Goal: Task Accomplishment & Management: Complete application form

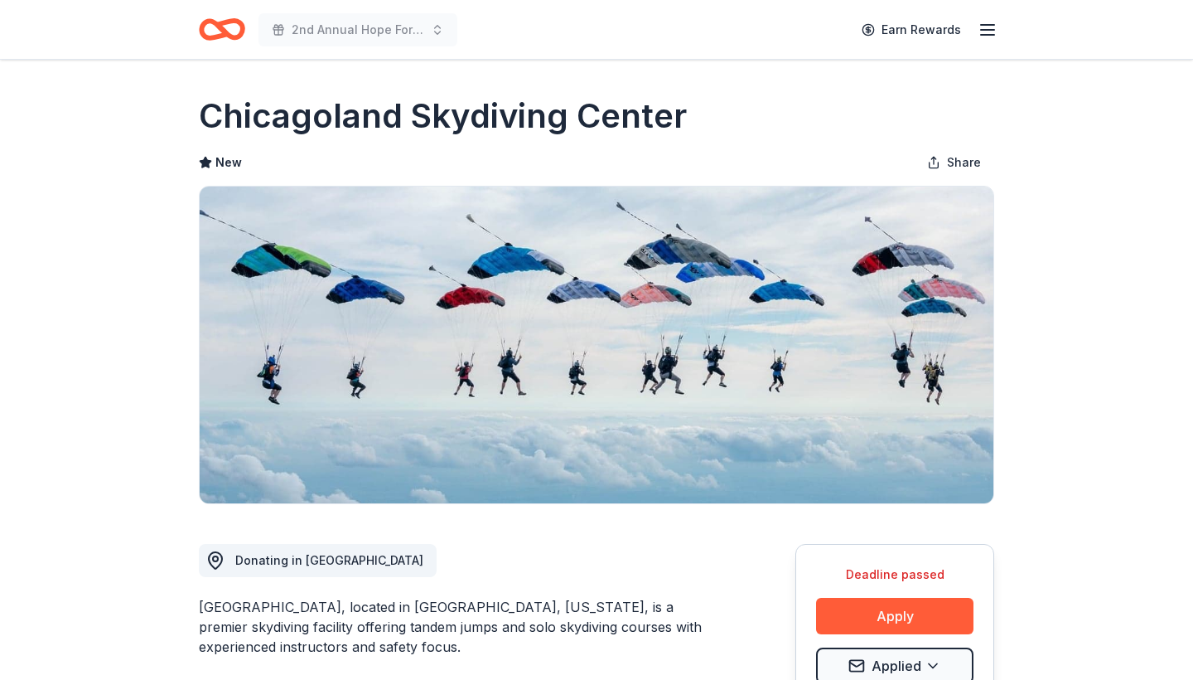
click at [227, 31] on icon "Home" at bounding box center [214, 29] width 26 height 17
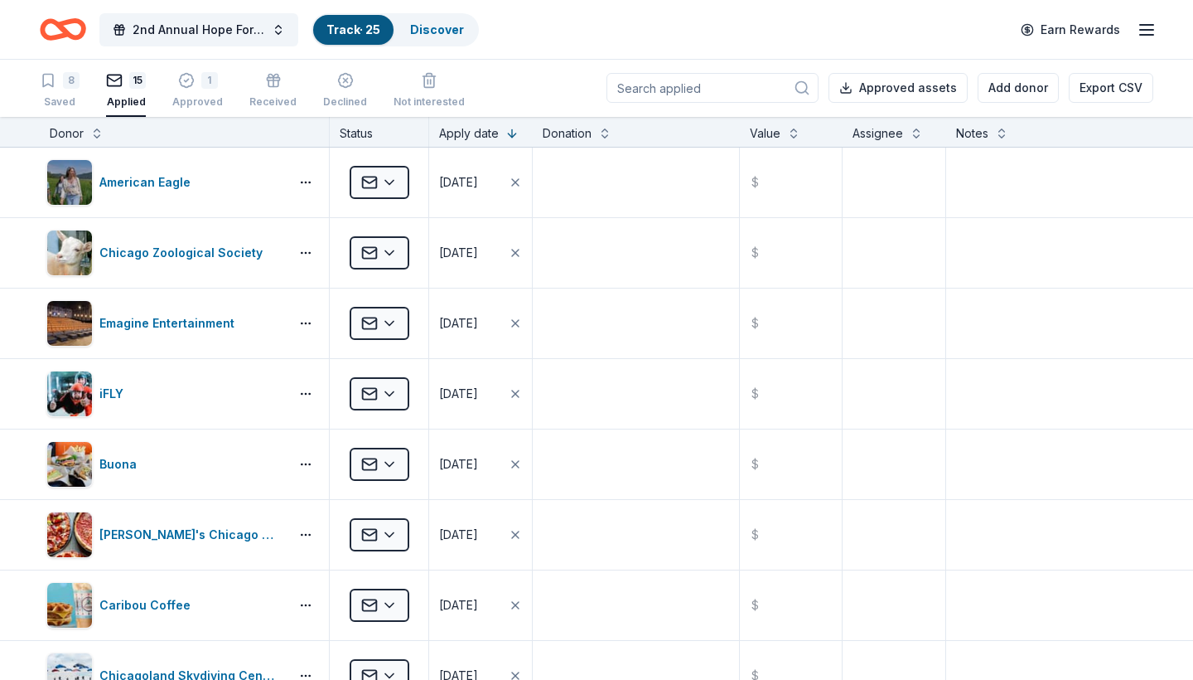
scroll to position [343, 0]
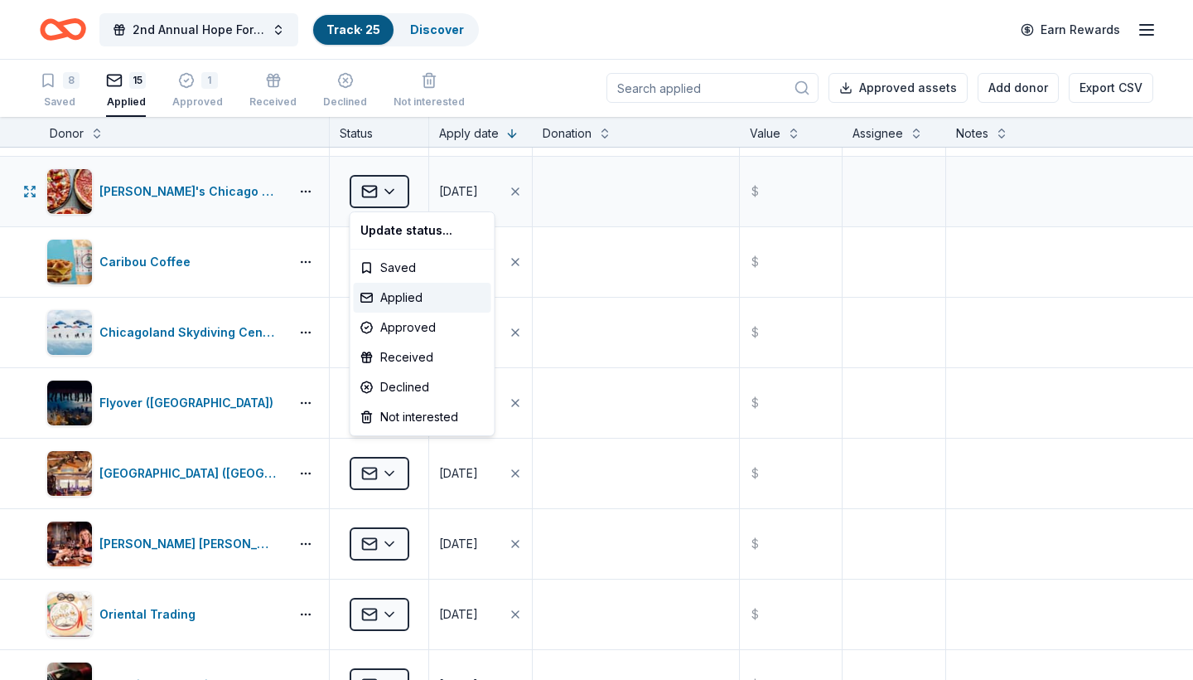
click at [402, 197] on html "2nd Annual Hope For Warriors Fundraiser to benefit childhood cancer warriors Tr…" at bounding box center [596, 339] width 1193 height 680
click at [389, 363] on div "Received" at bounding box center [423, 357] width 138 height 30
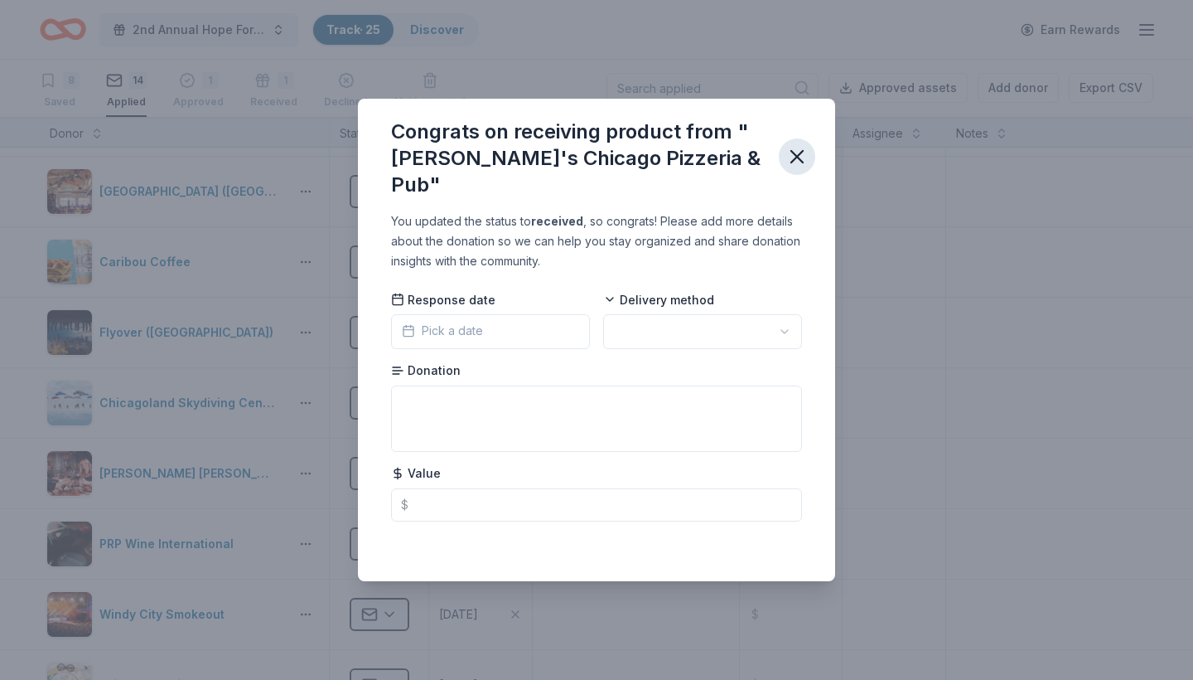
click at [799, 154] on icon "button" at bounding box center [797, 157] width 12 height 12
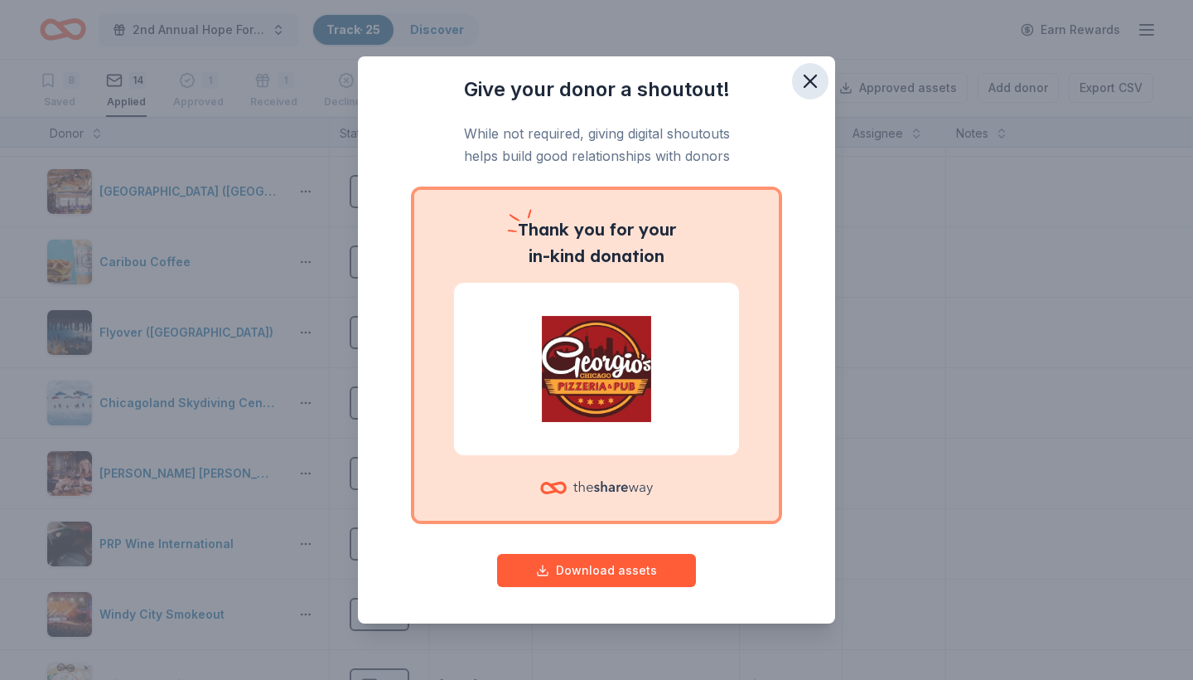
click at [810, 86] on icon "button" at bounding box center [810, 81] width 23 height 23
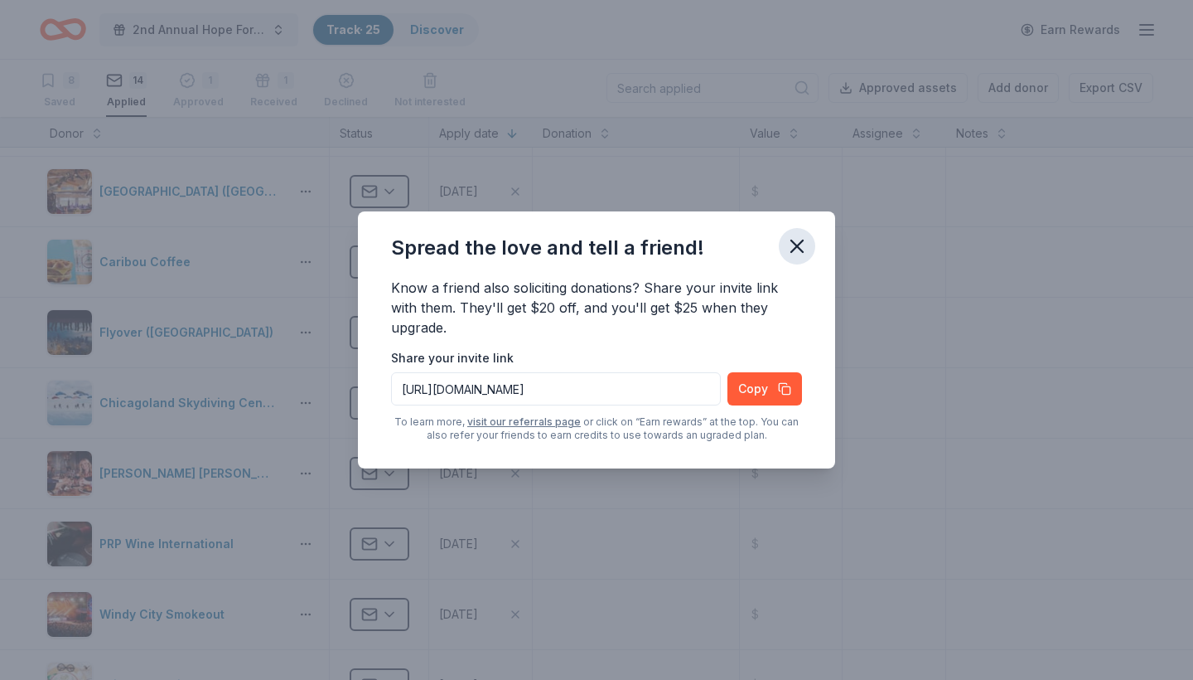
click at [797, 241] on icon "button" at bounding box center [797, 246] width 23 height 23
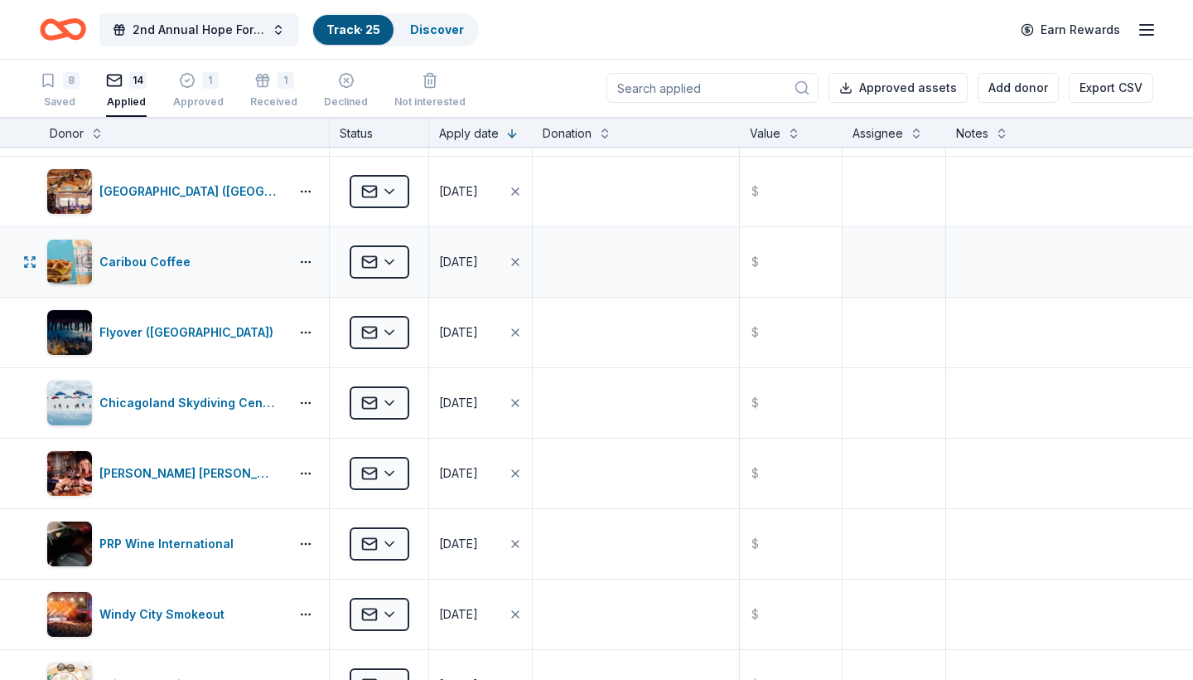
scroll to position [1, 0]
click at [63, 85] on div "8" at bounding box center [71, 80] width 17 height 17
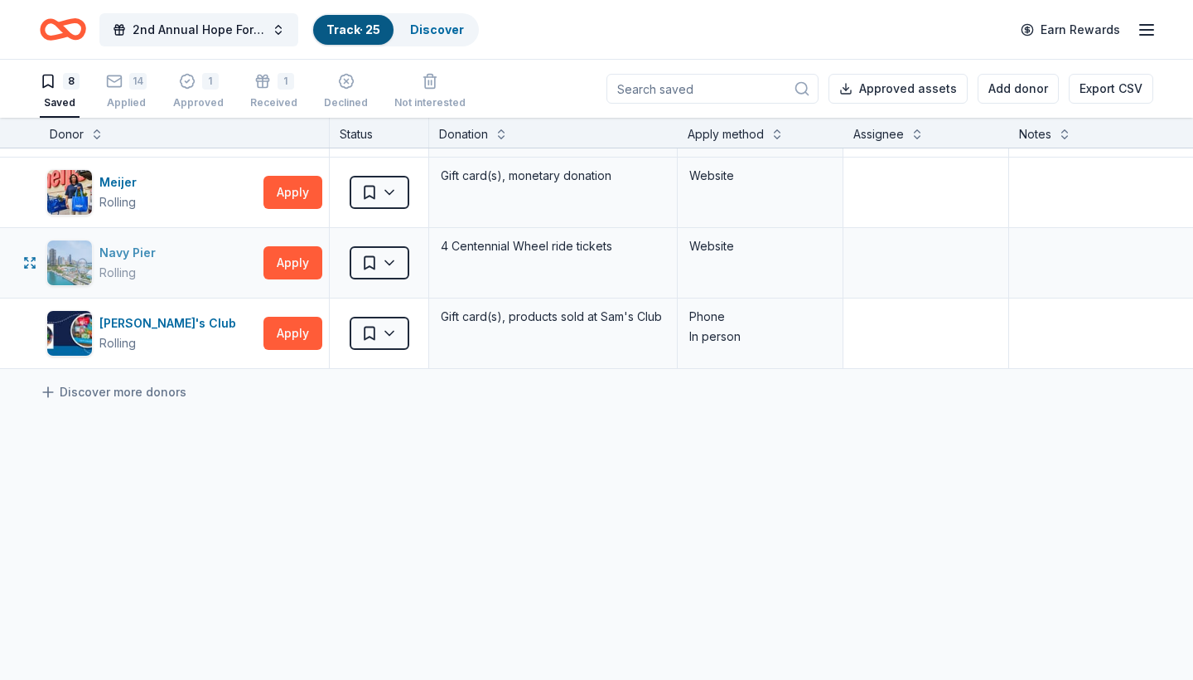
click at [138, 258] on div "Navy Pier" at bounding box center [130, 253] width 63 height 20
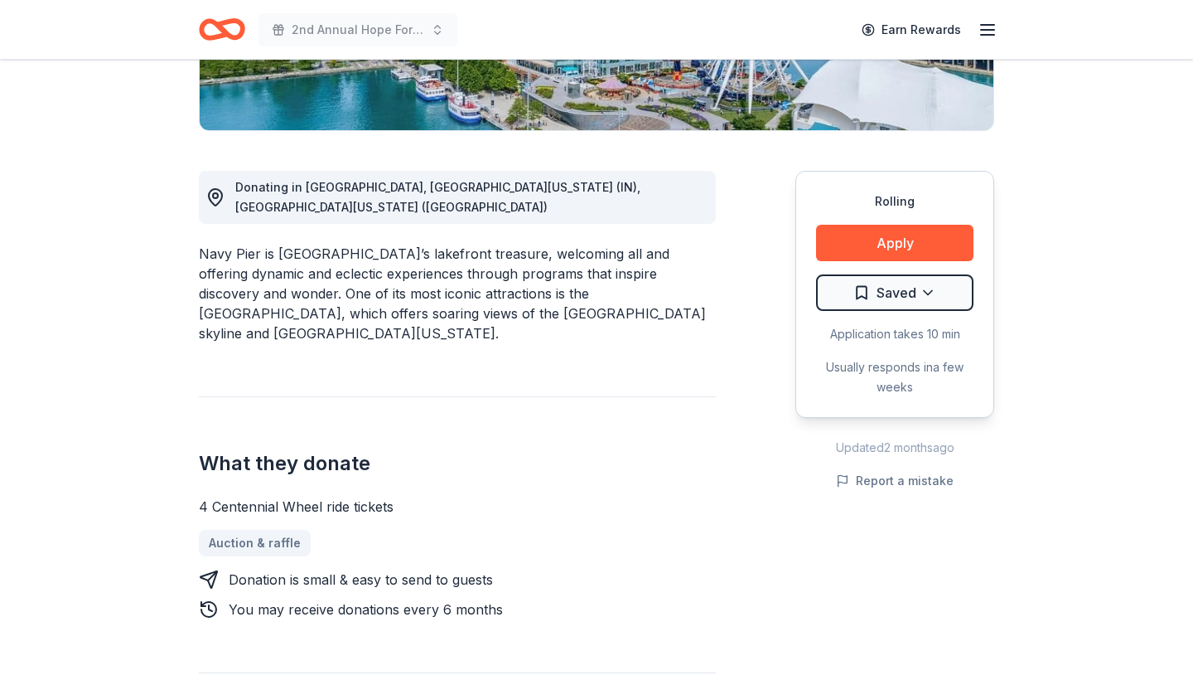
scroll to position [386, 0]
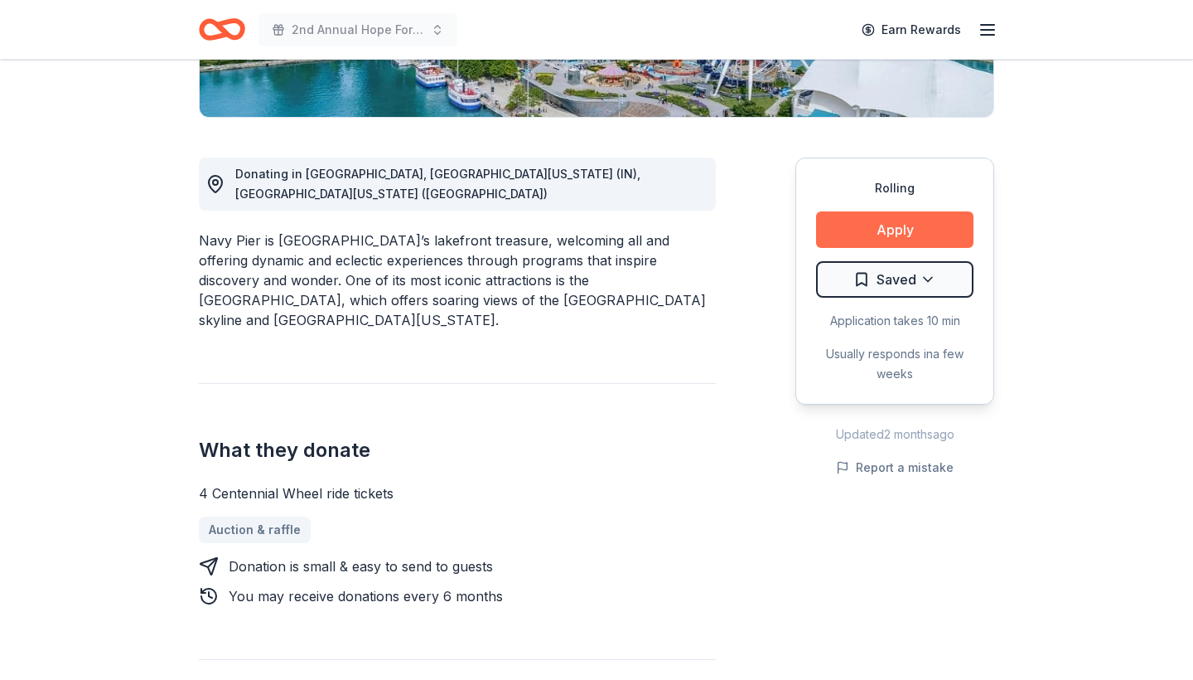
click at [895, 227] on button "Apply" at bounding box center [894, 229] width 157 height 36
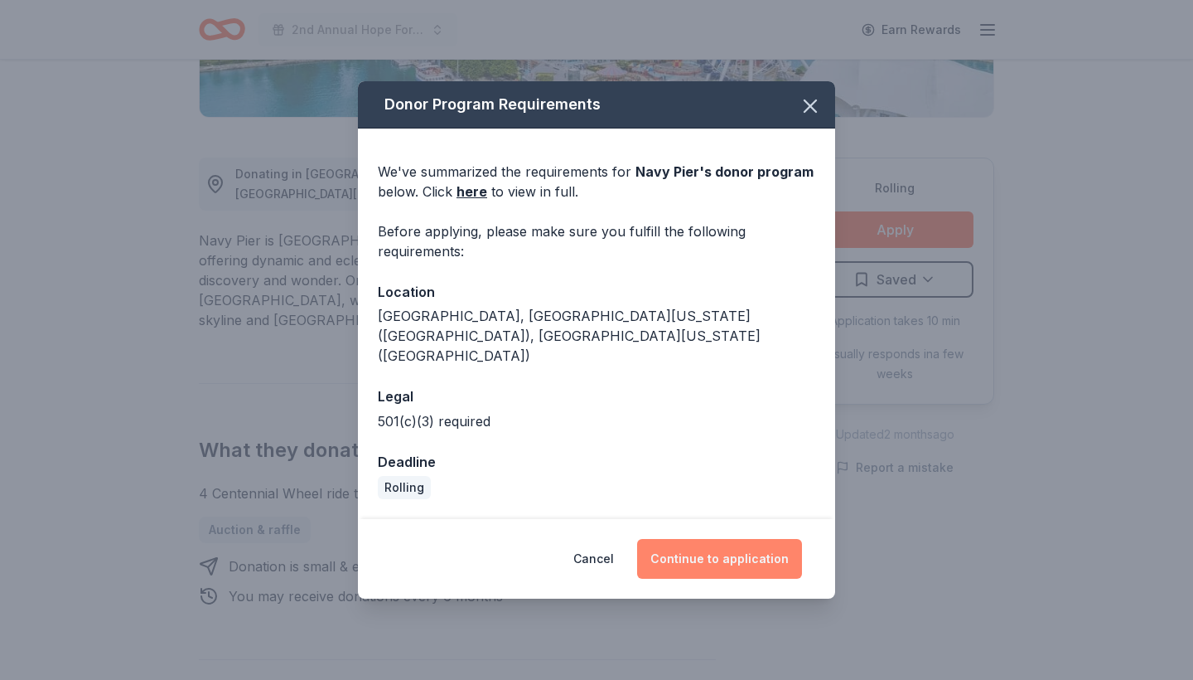
click at [723, 539] on button "Continue to application" at bounding box center [719, 559] width 165 height 40
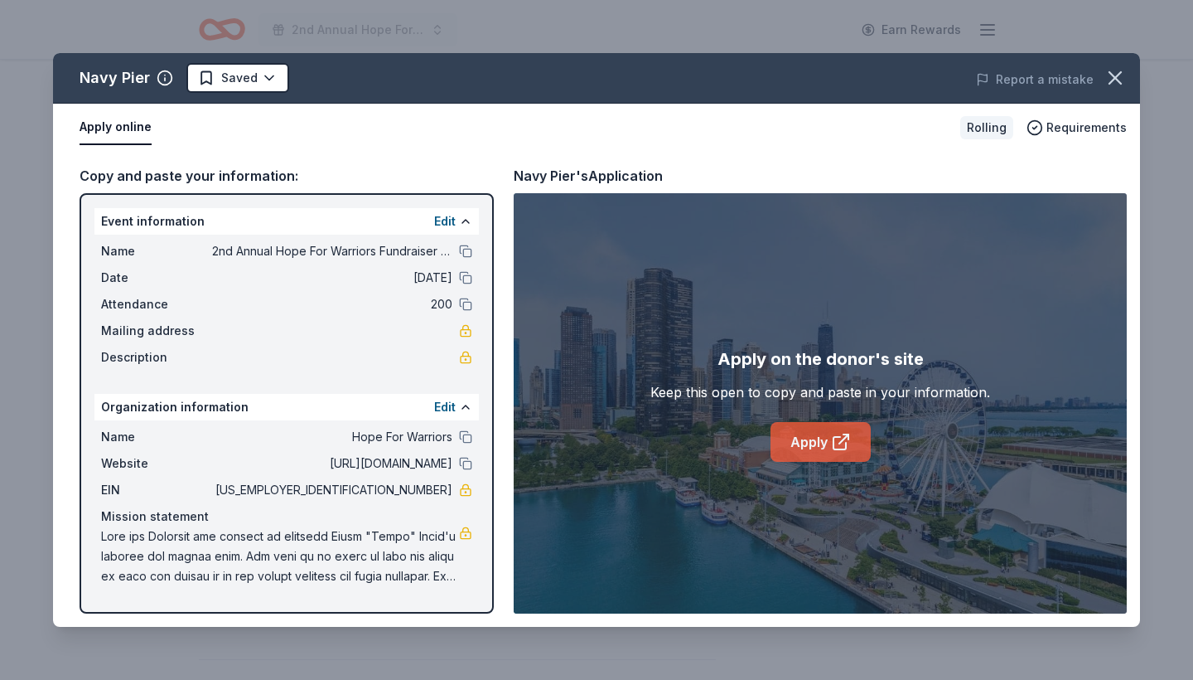
click at [811, 444] on link "Apply" at bounding box center [821, 442] width 100 height 40
